Goal: Navigation & Orientation: Find specific page/section

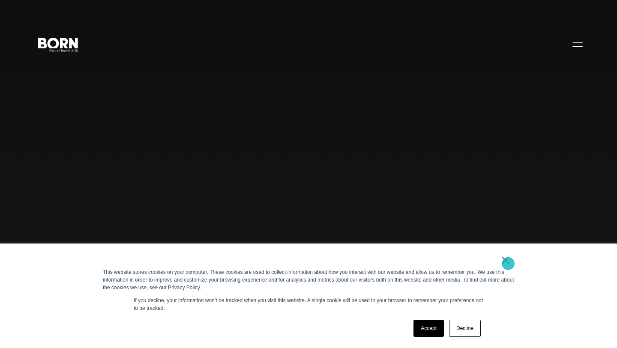
click at [507, 262] on link "×" at bounding box center [506, 260] width 10 height 8
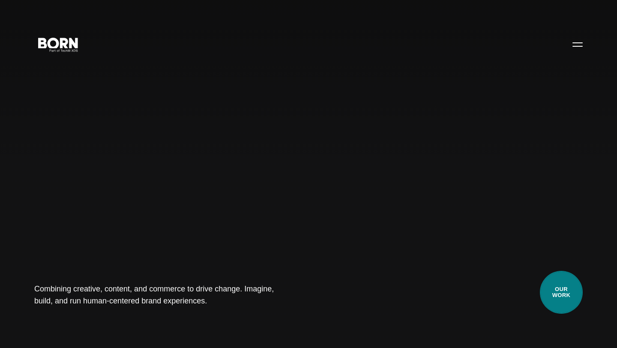
click at [553, 283] on link "Our Work" at bounding box center [561, 292] width 43 height 43
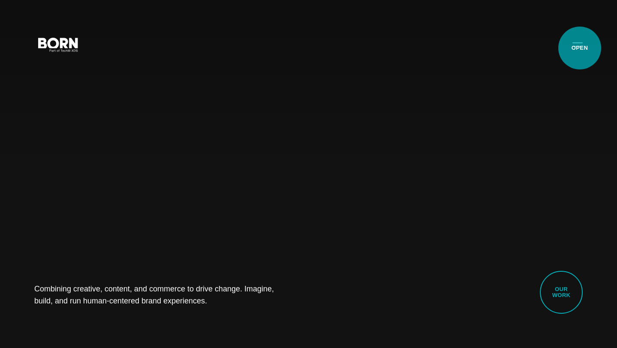
click at [580, 48] on button "Primary Menu" at bounding box center [577, 44] width 21 height 18
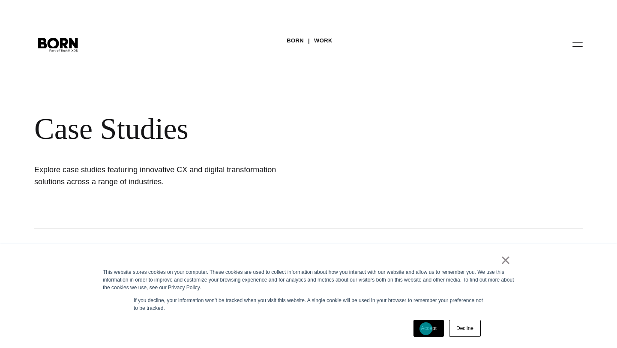
click at [426, 329] on link "Accept" at bounding box center [429, 328] width 30 height 17
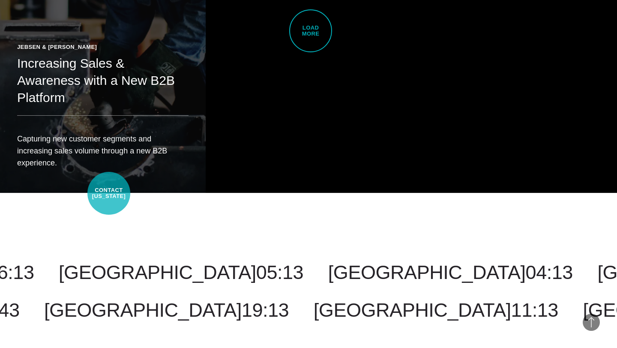
scroll to position [2206, 0]
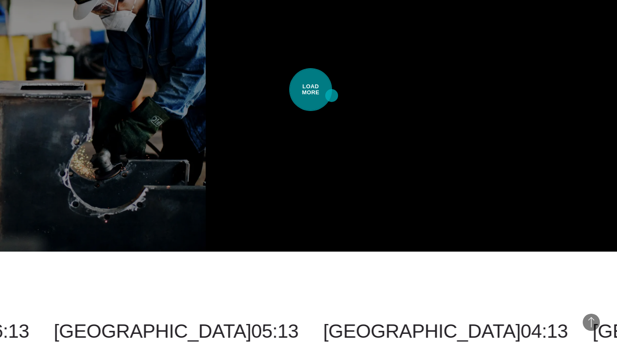
click at [330, 95] on span "Load More" at bounding box center [310, 89] width 43 height 43
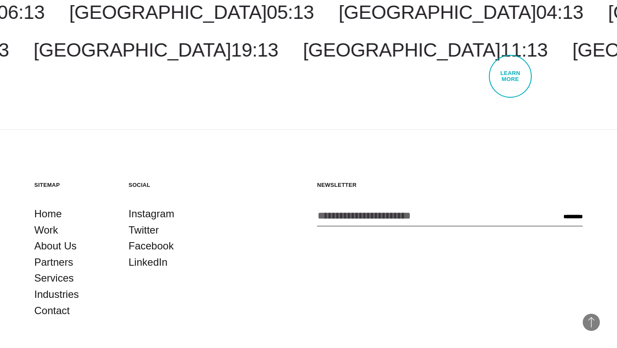
scroll to position [4264, 0]
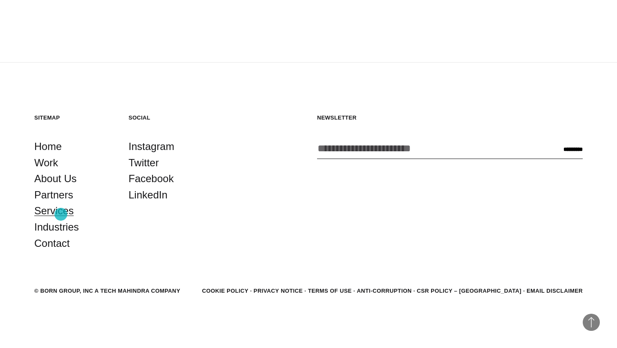
click at [61, 214] on link "Services" at bounding box center [53, 211] width 39 height 16
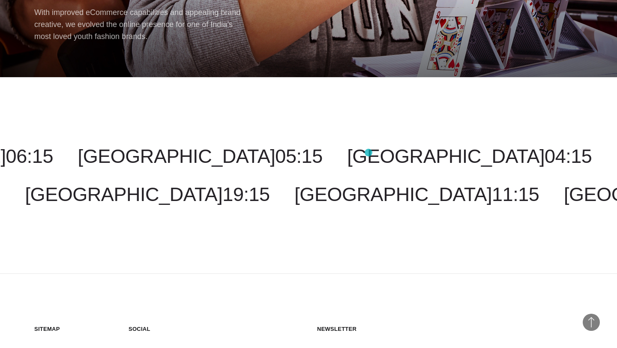
scroll to position [9582, 0]
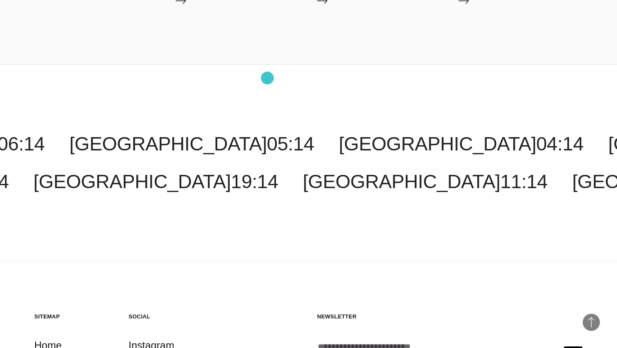
scroll to position [1799, 0]
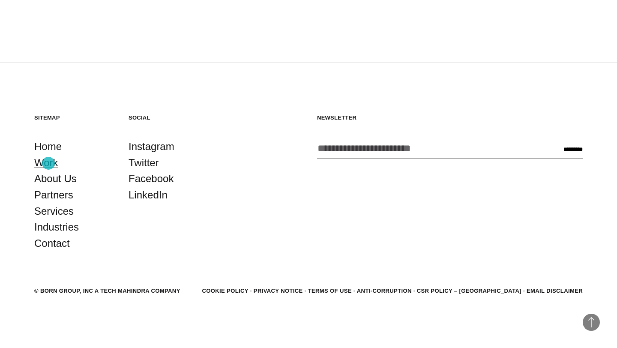
click at [48, 163] on link "Work" at bounding box center [46, 163] width 24 height 16
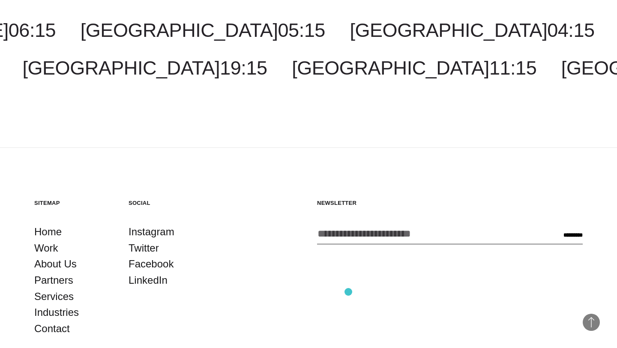
scroll to position [7156, 0]
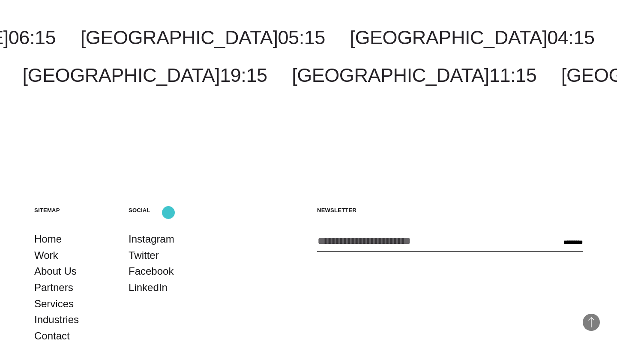
click at [167, 231] on link "Instagram" at bounding box center [152, 239] width 46 height 16
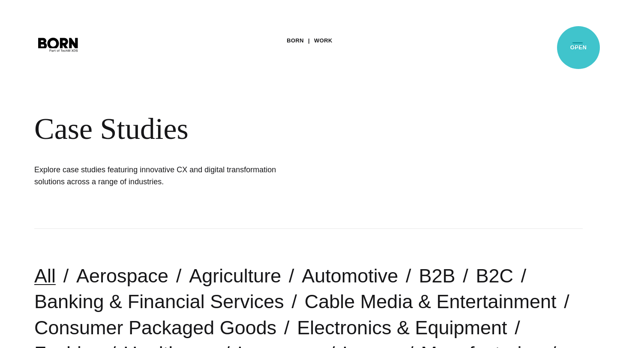
click at [579, 48] on button "Primary Menu" at bounding box center [577, 44] width 21 height 18
